Goal: Task Accomplishment & Management: Manage account settings

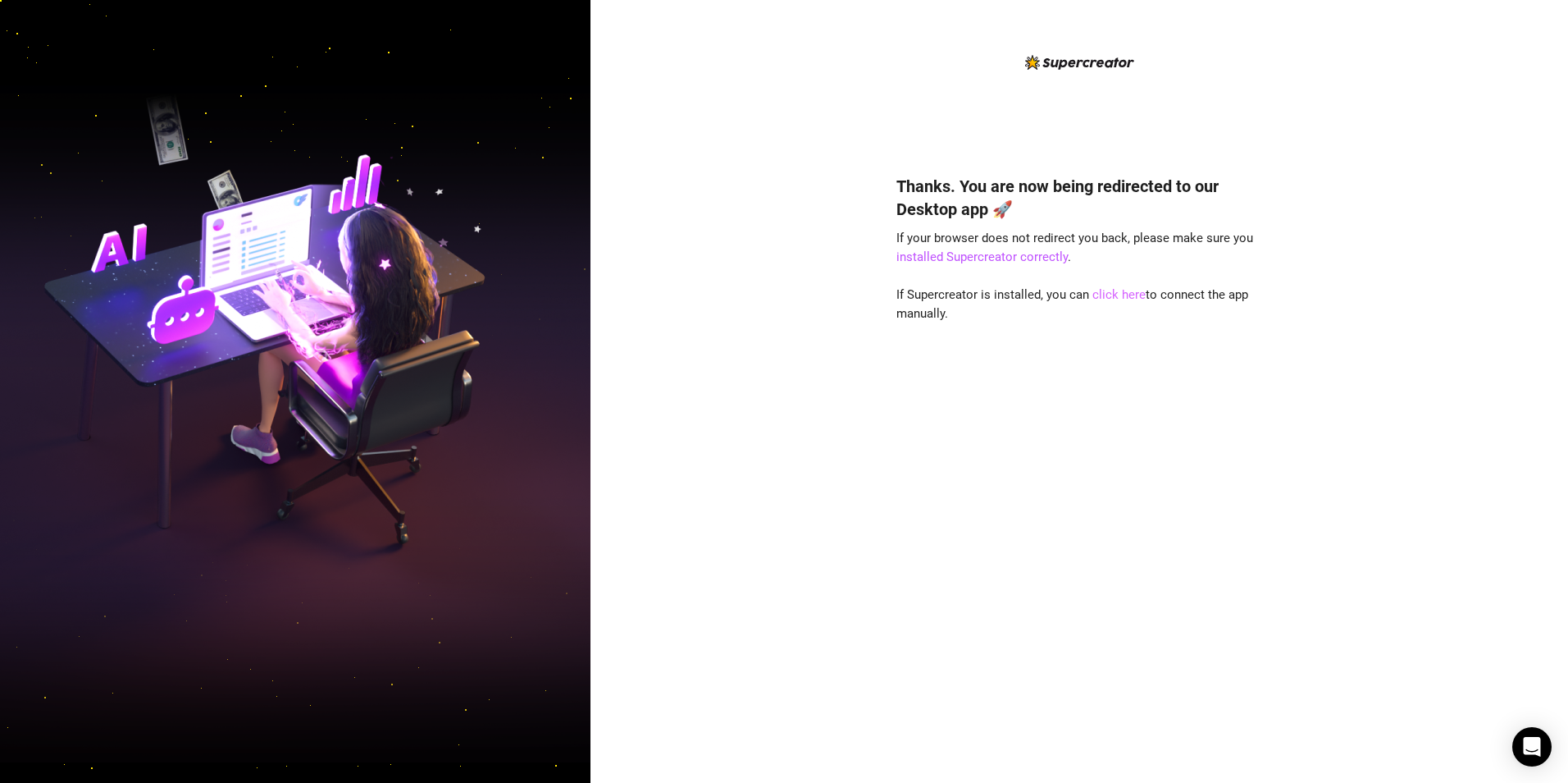
click at [1107, 292] on link "click here" at bounding box center [1119, 294] width 54 height 15
click at [1503, 281] on div "Thanks. You are now being redirected to our Desktop app 🚀 If your browser does …" at bounding box center [1079, 392] width 978 height 783
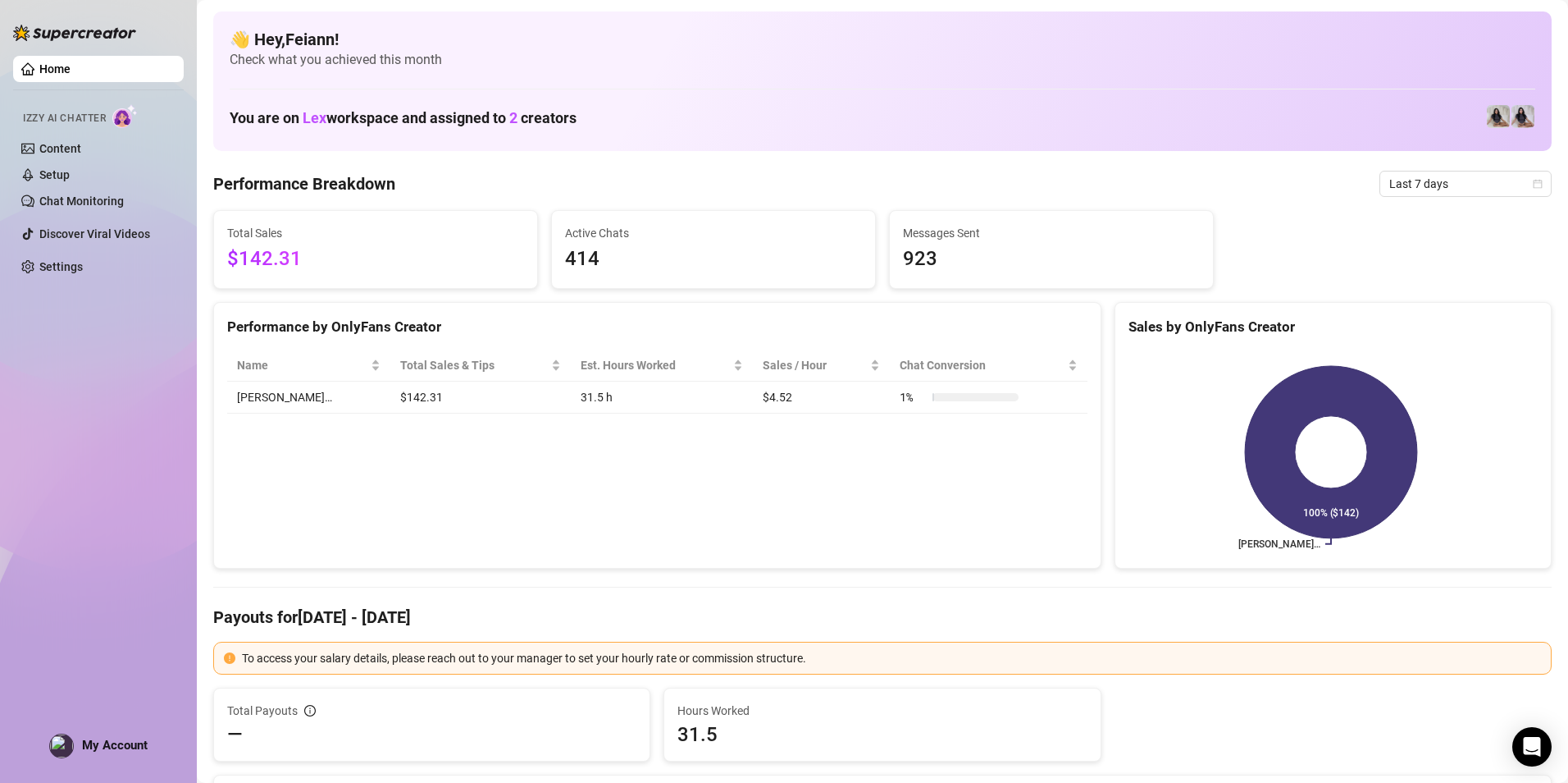
click at [49, 734] on div "My Account" at bounding box center [98, 746] width 98 height 25
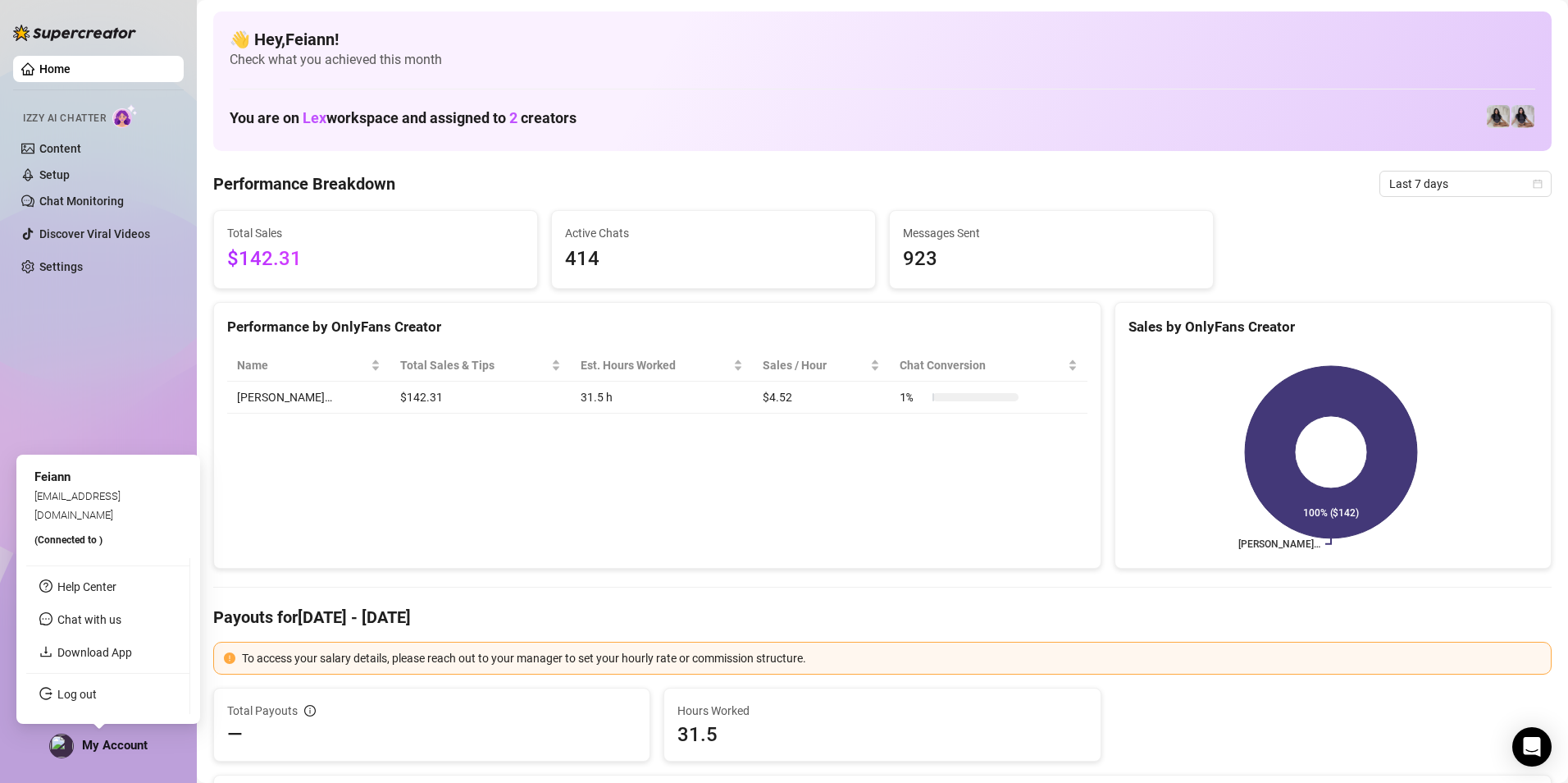
click at [97, 694] on link "Log out" at bounding box center [77, 694] width 40 height 13
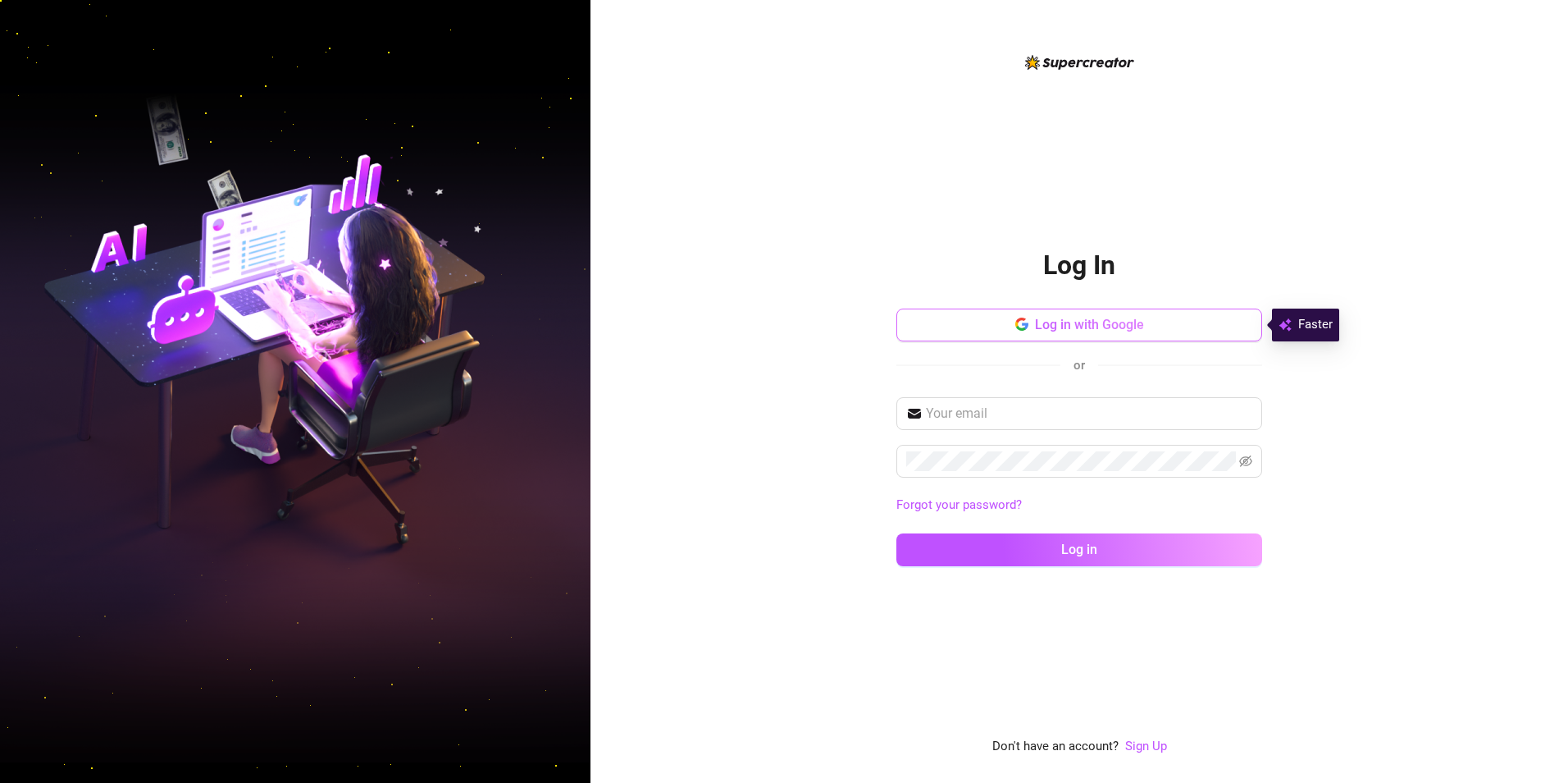
click at [1081, 324] on span "Log in with Google" at bounding box center [1090, 325] width 109 height 16
